Goal: Register for event/course

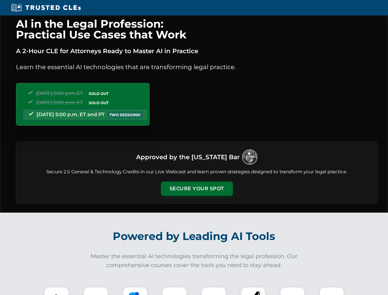
click at [197, 189] on button "Secure Your Spot" at bounding box center [197, 189] width 72 height 14
click at [57, 291] on img at bounding box center [57, 299] width 18 height 18
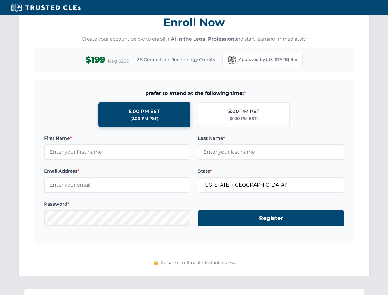
scroll to position [603, 0]
